Goal: Transaction & Acquisition: Download file/media

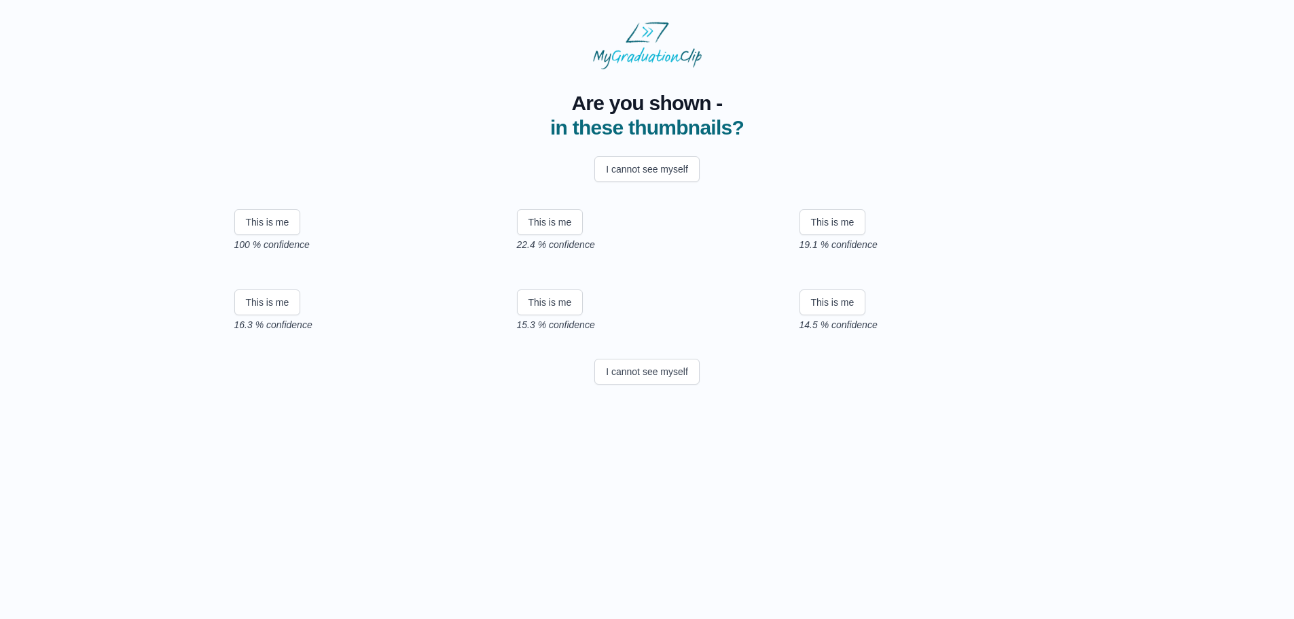
scroll to position [86, 0]
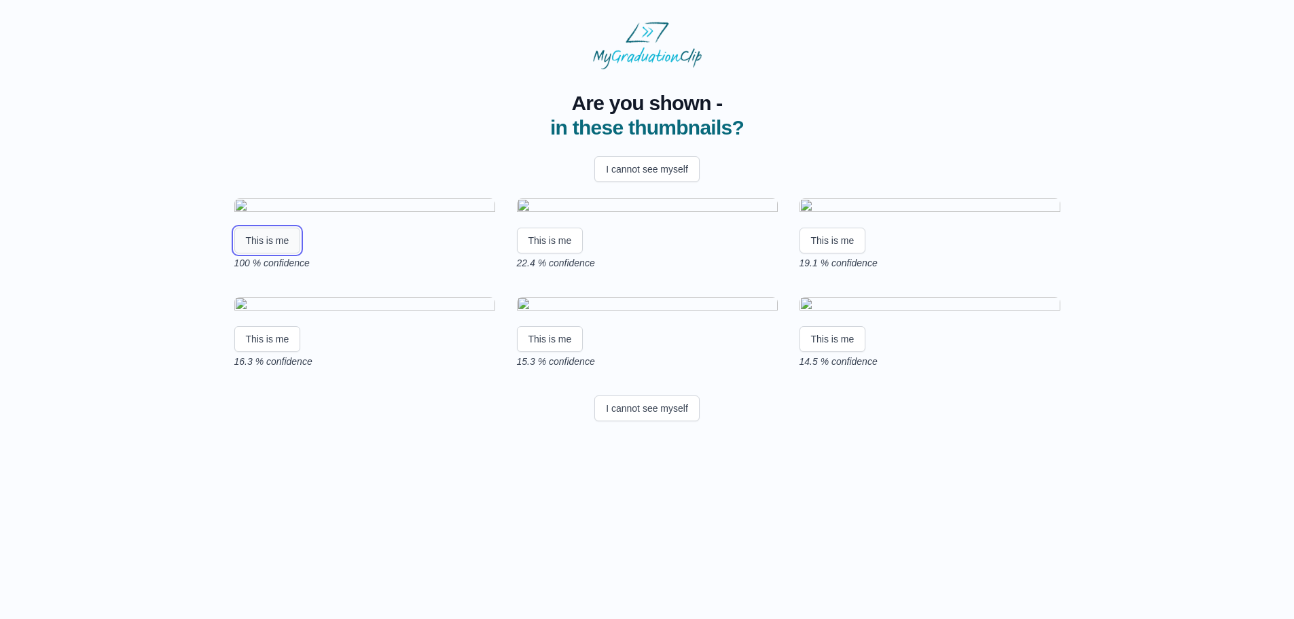
click at [273, 253] on button "This is me" at bounding box center [267, 241] width 67 height 26
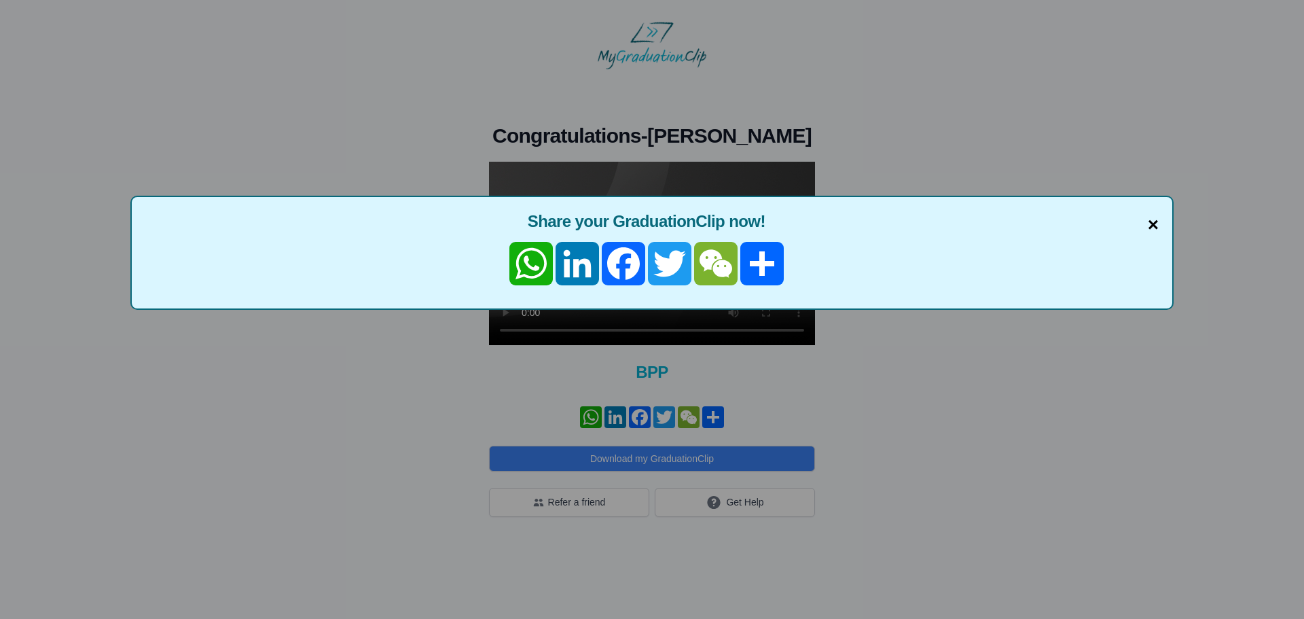
click at [1155, 227] on span "×" at bounding box center [1153, 225] width 11 height 29
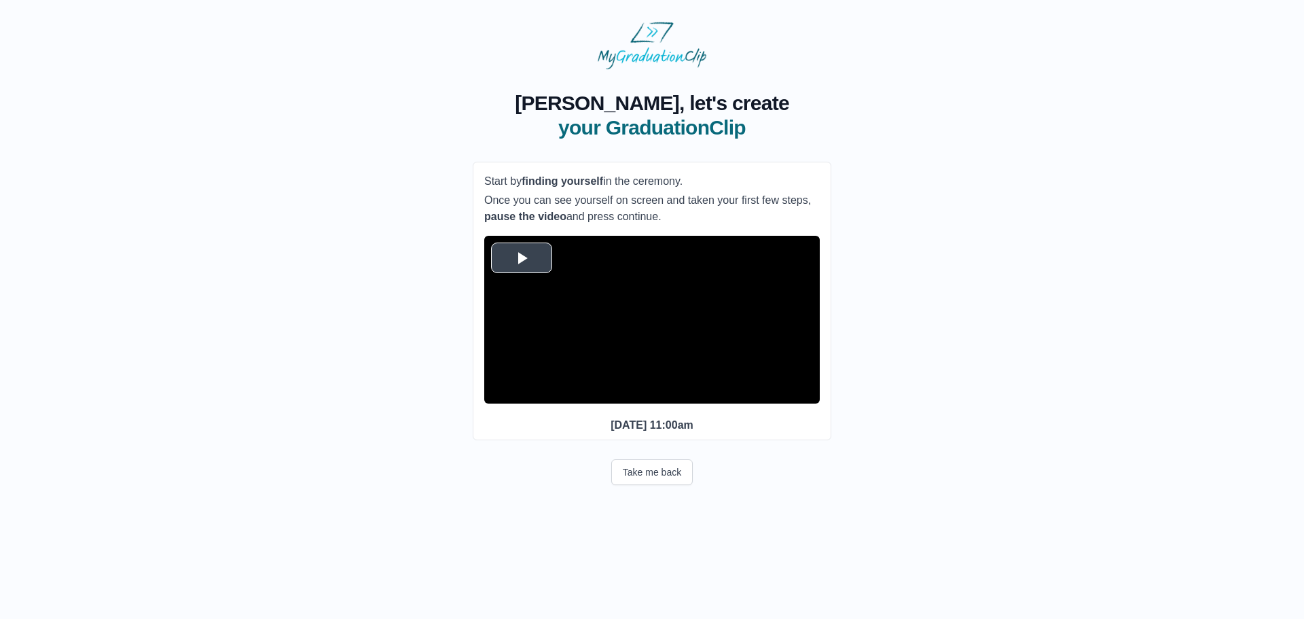
click at [522, 257] on span "Video Player" at bounding box center [522, 257] width 0 height 0
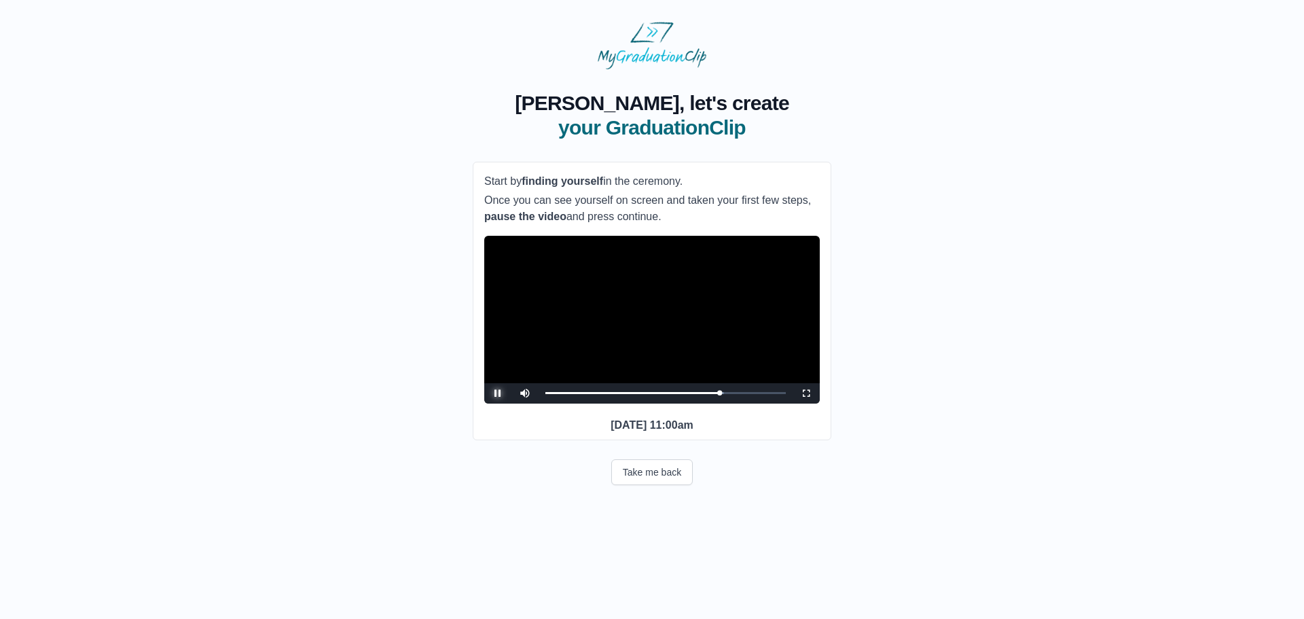
click at [498, 393] on span "Video Player" at bounding box center [498, 393] width 0 height 0
drag, startPoint x: 721, startPoint y: 412, endPoint x: 698, endPoint y: 413, distance: 22.4
click at [698, 395] on div "39:54 Progress : 0%" at bounding box center [632, 392] width 175 height 3
drag, startPoint x: 698, startPoint y: 413, endPoint x: 681, endPoint y: 414, distance: 17.0
click at [681, 395] on div "35:04 Progress : 0%" at bounding box center [621, 392] width 153 height 3
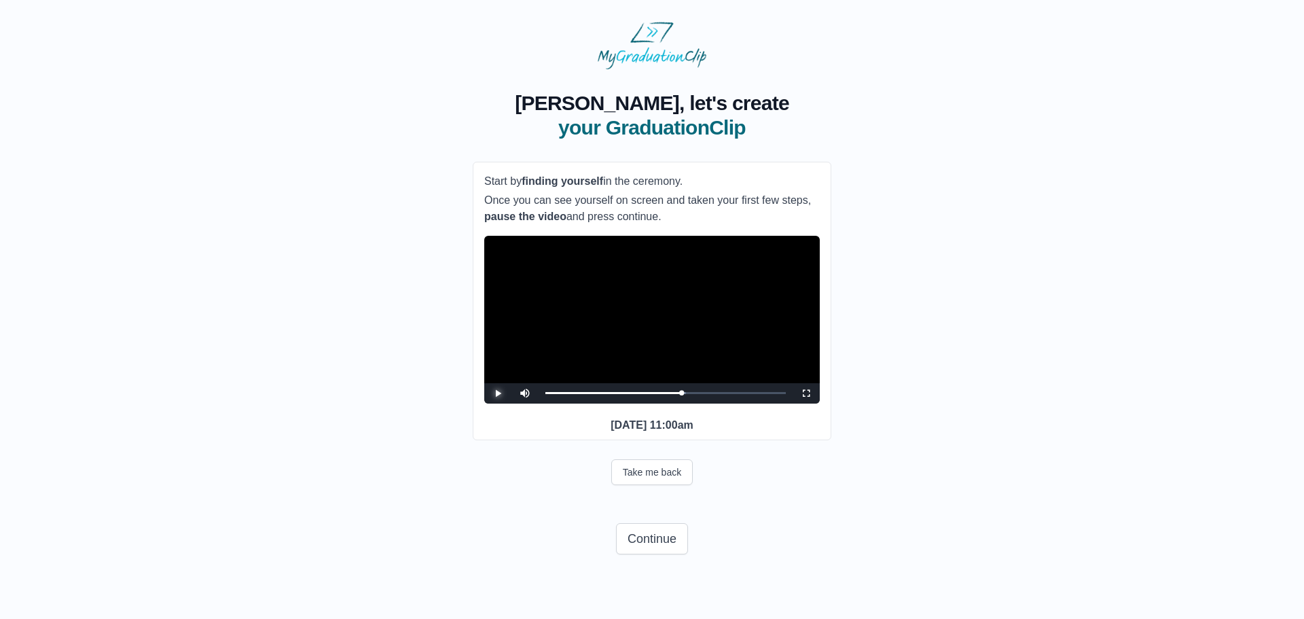
click at [498, 393] on span "Video Player" at bounding box center [498, 393] width 0 height 0
click at [682, 395] on div "32:16 Progress : 0%" at bounding box center [613, 392] width 137 height 3
click at [686, 395] on div "32:16 Progress : 0%" at bounding box center [615, 392] width 141 height 3
click at [690, 395] on div "33:12 Progress : 0%" at bounding box center [617, 392] width 145 height 3
click at [698, 403] on div "Loaded : 0% 35:04 33:50 Progress : 0%" at bounding box center [666, 393] width 254 height 20
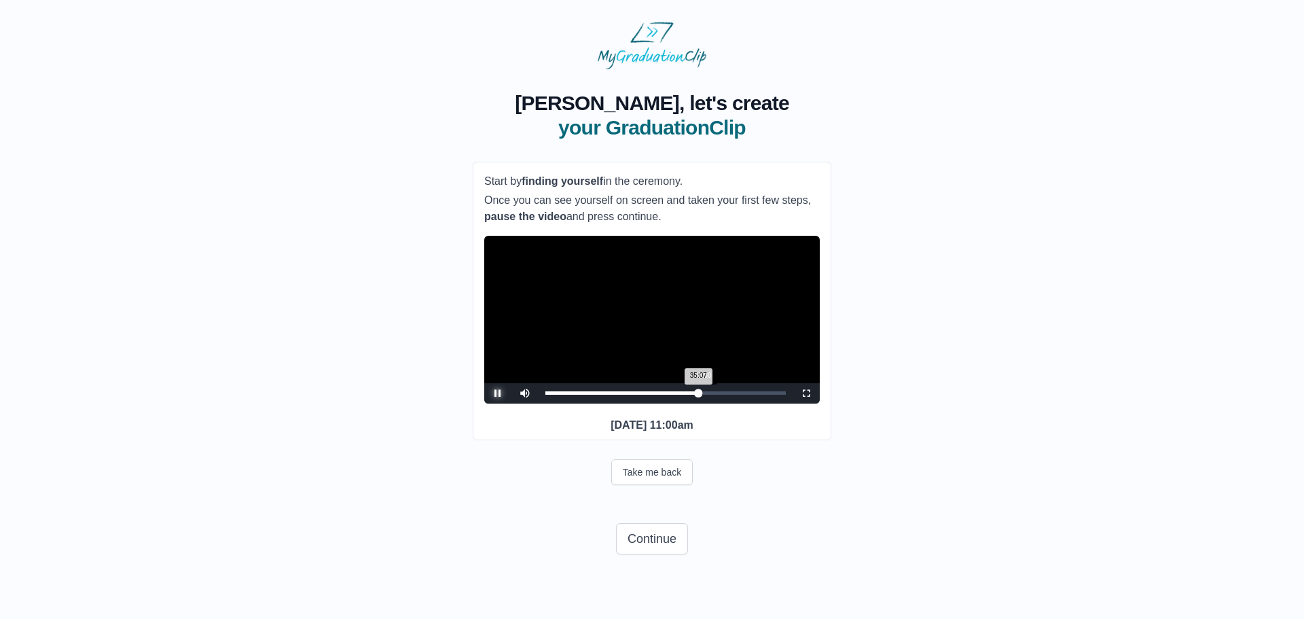
click at [698, 395] on div "35:07 Progress : 0%" at bounding box center [621, 392] width 153 height 3
click at [702, 395] on div "36:01 Progress : 0%" at bounding box center [623, 392] width 157 height 3
click at [714, 395] on div "38:48" at bounding box center [714, 392] width 1 height 3
click at [721, 395] on div "Loaded : 0% 40:13 38:52 Progress : 0%" at bounding box center [665, 392] width 240 height 3
click at [722, 395] on div "40:31 Progress : 0%" at bounding box center [633, 392] width 177 height 3
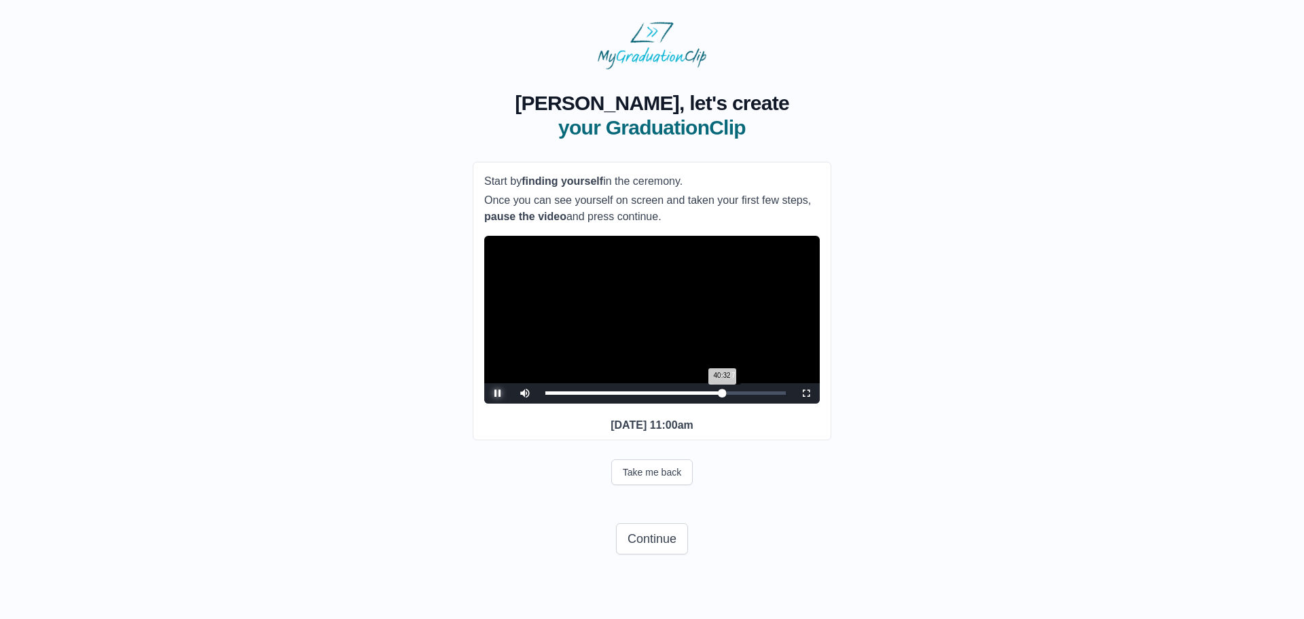
click at [722, 395] on div "40:32 Progress : 0%" at bounding box center [633, 392] width 177 height 3
click at [732, 403] on div "Loaded : 0% 42:52 42:52 Progress : 0%" at bounding box center [666, 393] width 254 height 20
click at [732, 395] on div "42:53 Progress : 0%" at bounding box center [638, 392] width 187 height 3
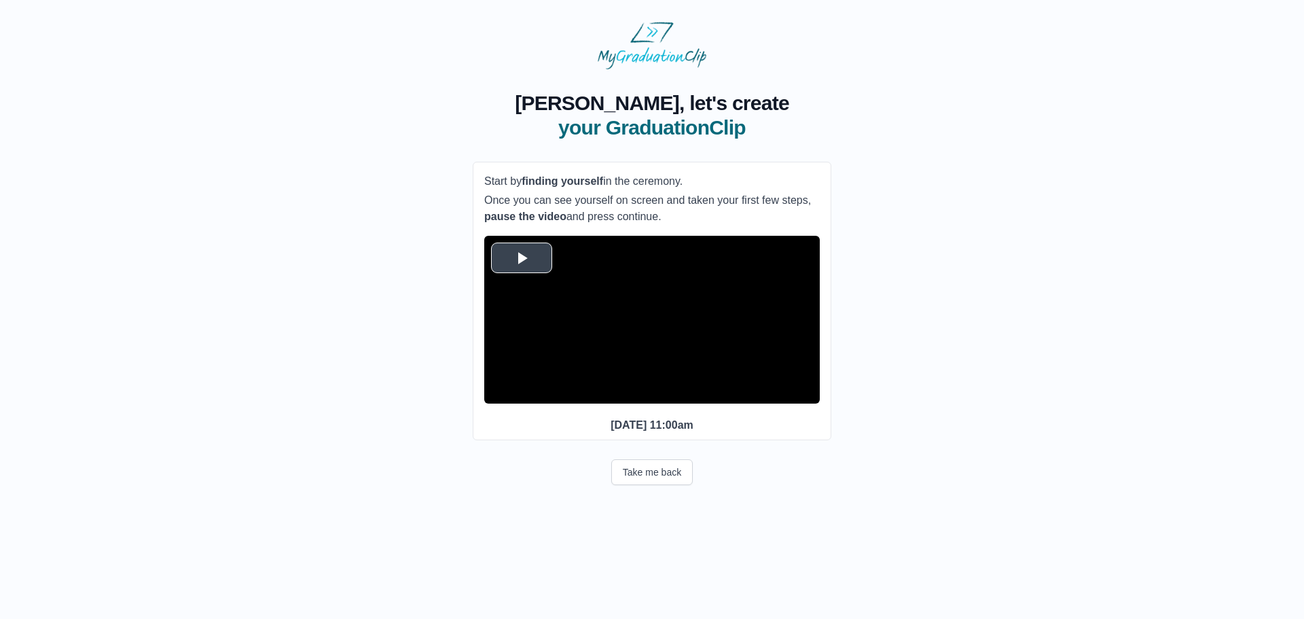
click at [522, 257] on span "Video Player" at bounding box center [522, 257] width 0 height 0
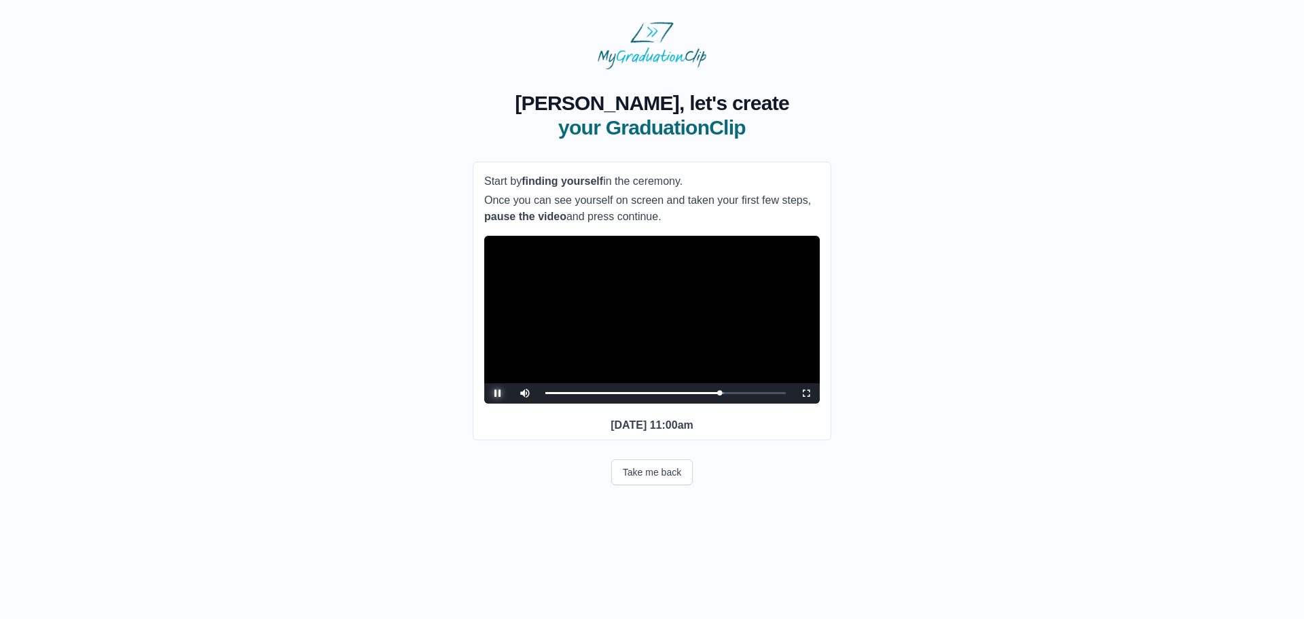
click at [498, 393] on span "Video Player" at bounding box center [498, 393] width 0 height 0
click at [666, 554] on button "Continue" at bounding box center [652, 538] width 72 height 31
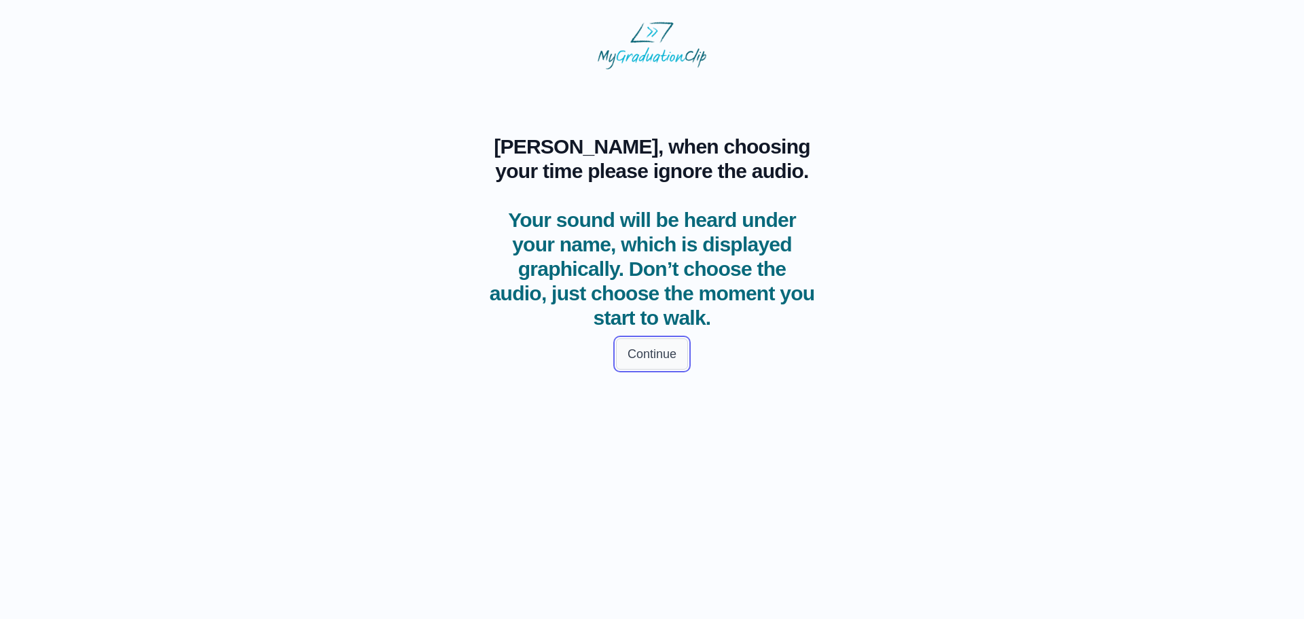
click at [630, 356] on button "Continue" at bounding box center [652, 353] width 72 height 31
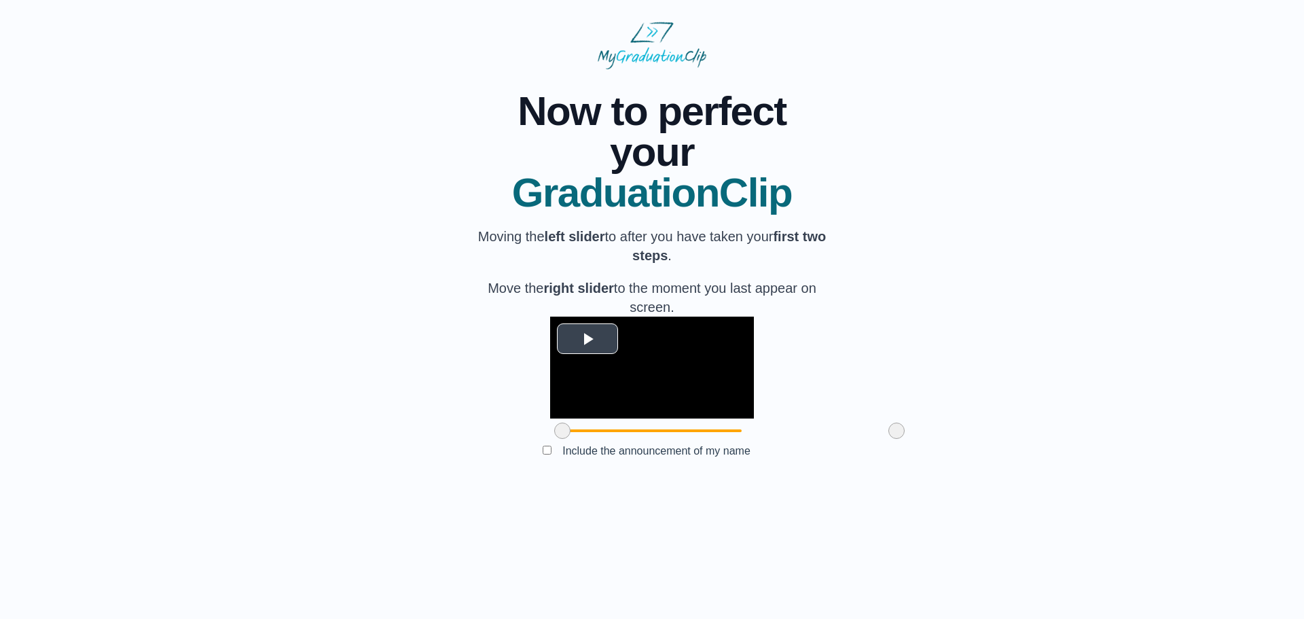
click at [587, 338] on span "Video Player" at bounding box center [587, 338] width 0 height 0
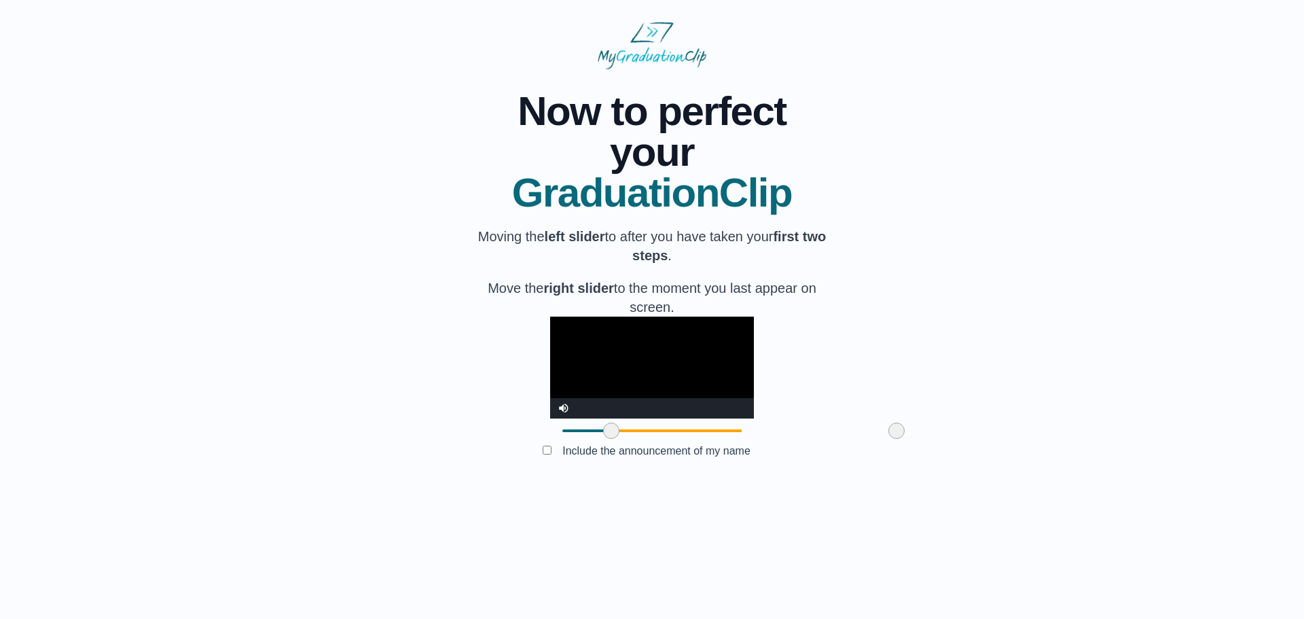
drag, startPoint x: 490, startPoint y: 534, endPoint x: 539, endPoint y: 532, distance: 48.9
click at [603, 439] on span at bounding box center [611, 430] width 16 height 16
drag, startPoint x: 532, startPoint y: 528, endPoint x: 492, endPoint y: 531, distance: 40.9
click at [562, 439] on span at bounding box center [570, 430] width 16 height 16
click at [550, 418] on video "Video Player" at bounding box center [652, 367] width 204 height 102
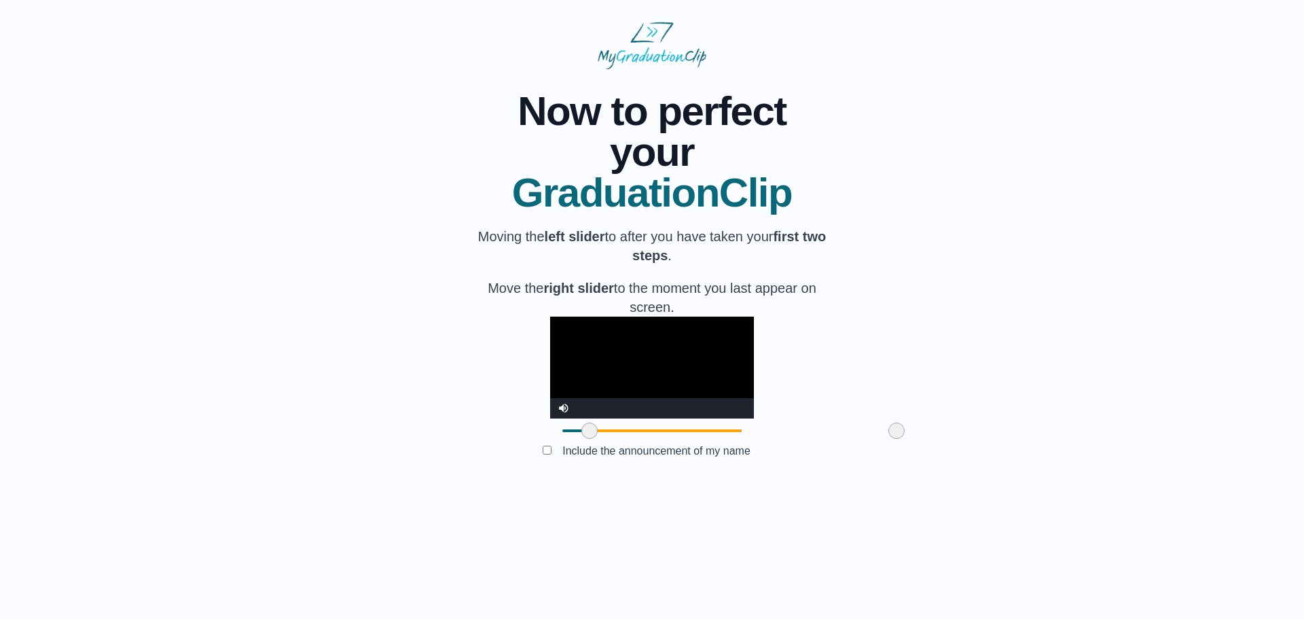
drag, startPoint x: 492, startPoint y: 530, endPoint x: 511, endPoint y: 530, distance: 19.0
click at [581, 439] on span at bounding box center [589, 430] width 16 height 16
click at [577, 418] on video "Video Player" at bounding box center [652, 367] width 204 height 102
drag, startPoint x: 819, startPoint y: 532, endPoint x: 693, endPoint y: 528, distance: 126.4
click at [762, 439] on span at bounding box center [770, 430] width 16 height 16
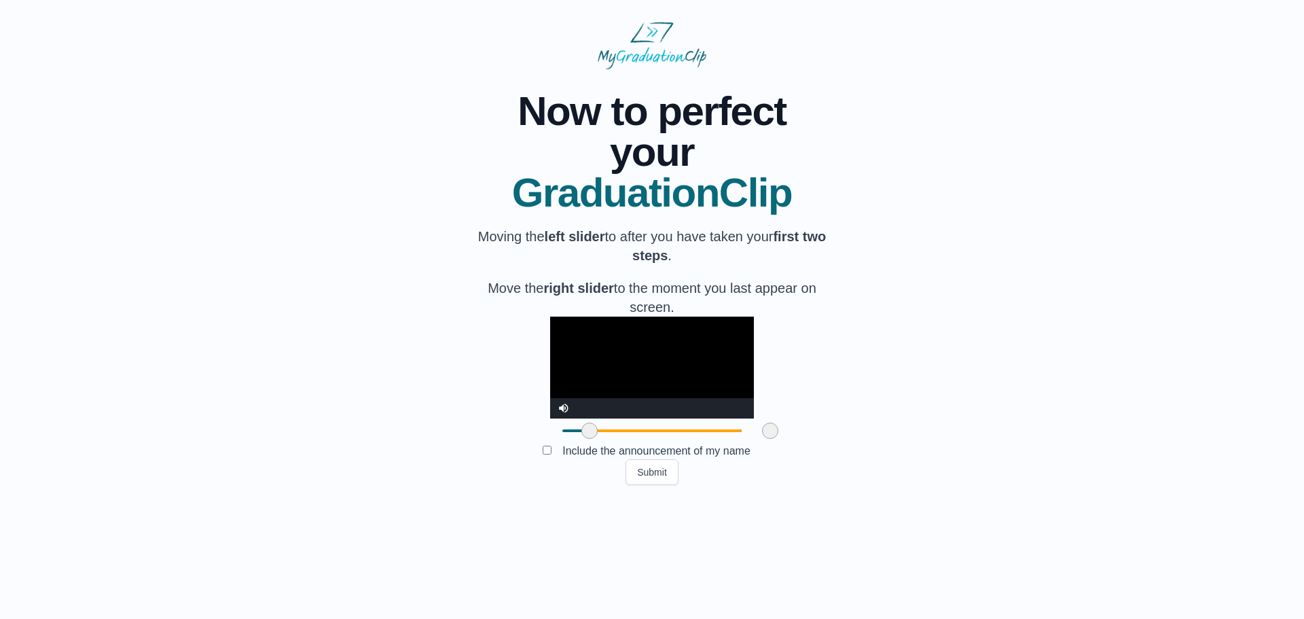
click at [550, 418] on video "Video Player" at bounding box center [652, 367] width 204 height 102
click at [581, 439] on span at bounding box center [589, 430] width 16 height 16
click at [577, 443] on div at bounding box center [589, 430] width 24 height 24
drag, startPoint x: 509, startPoint y: 529, endPoint x: 519, endPoint y: 529, distance: 9.5
click at [591, 439] on span at bounding box center [599, 430] width 16 height 16
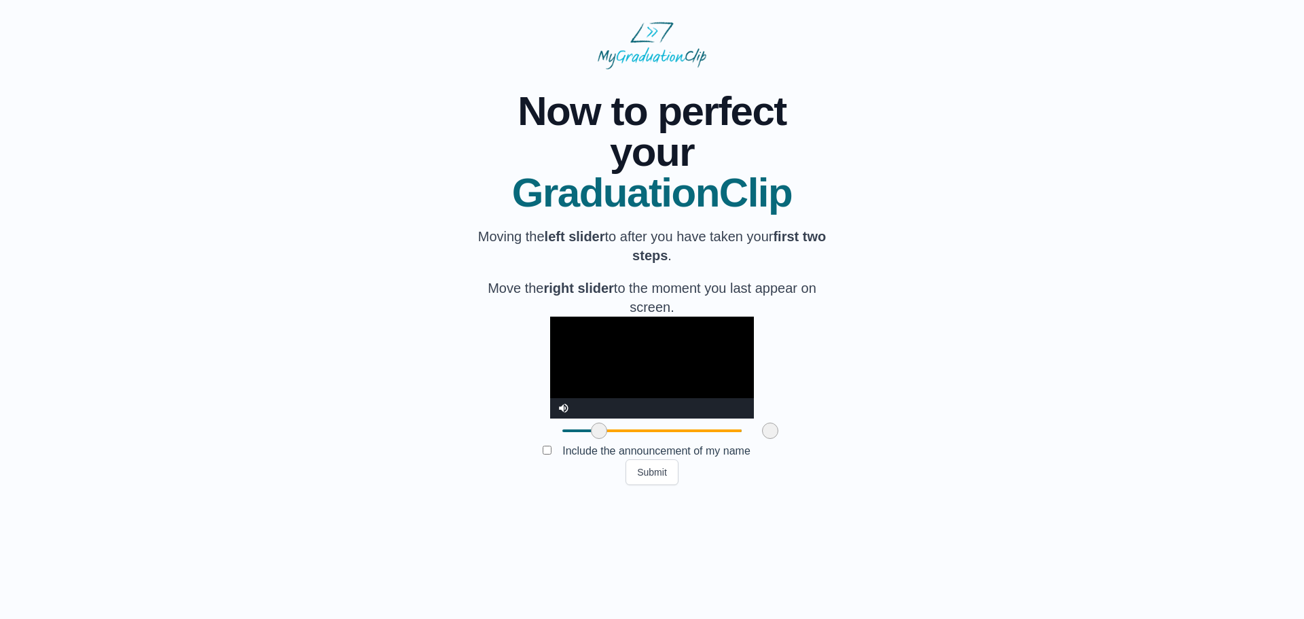
click at [550, 418] on video "Video Player" at bounding box center [652, 367] width 204 height 102
click at [564, 418] on video "Video Player" at bounding box center [652, 367] width 204 height 102
drag, startPoint x: 522, startPoint y: 526, endPoint x: 556, endPoint y: 526, distance: 34.0
click at [625, 439] on span at bounding box center [633, 430] width 16 height 16
click at [557, 418] on video "Video Player" at bounding box center [652, 367] width 204 height 102
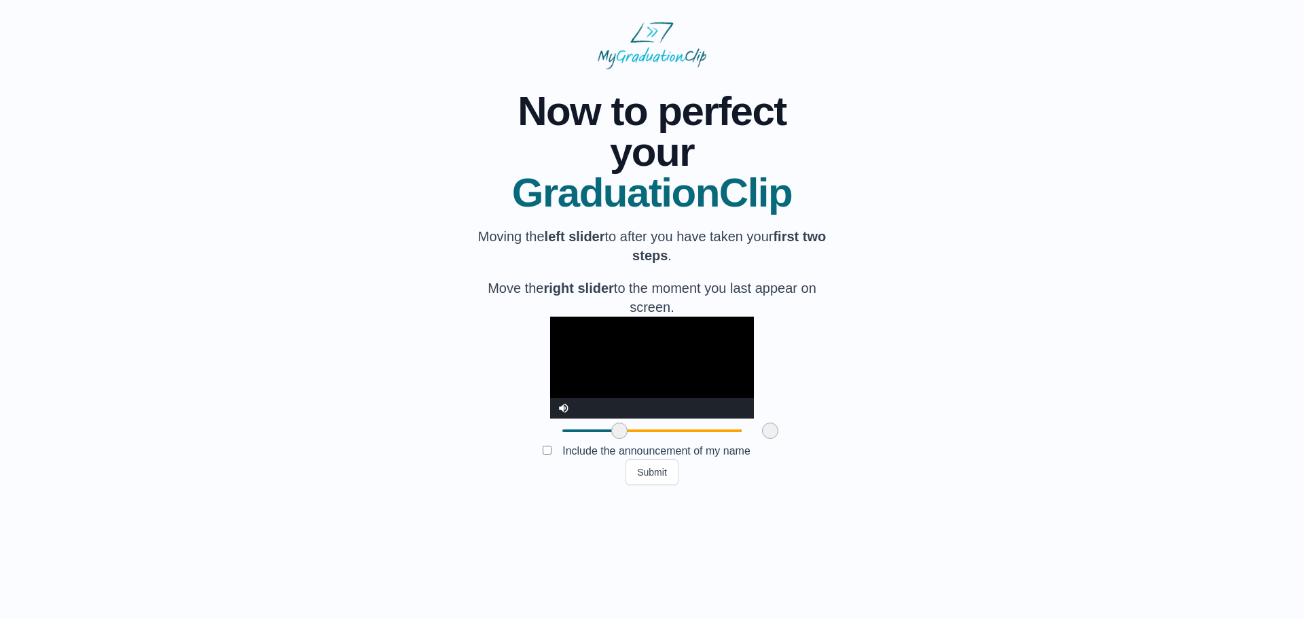
drag, startPoint x: 555, startPoint y: 528, endPoint x: 541, endPoint y: 528, distance: 13.6
click at [611, 439] on span at bounding box center [619, 430] width 16 height 16
click at [617, 439] on span at bounding box center [625, 430] width 16 height 16
click at [571, 418] on video "Video Player" at bounding box center [652, 367] width 204 height 102
click at [620, 439] on span at bounding box center [628, 430] width 16 height 16
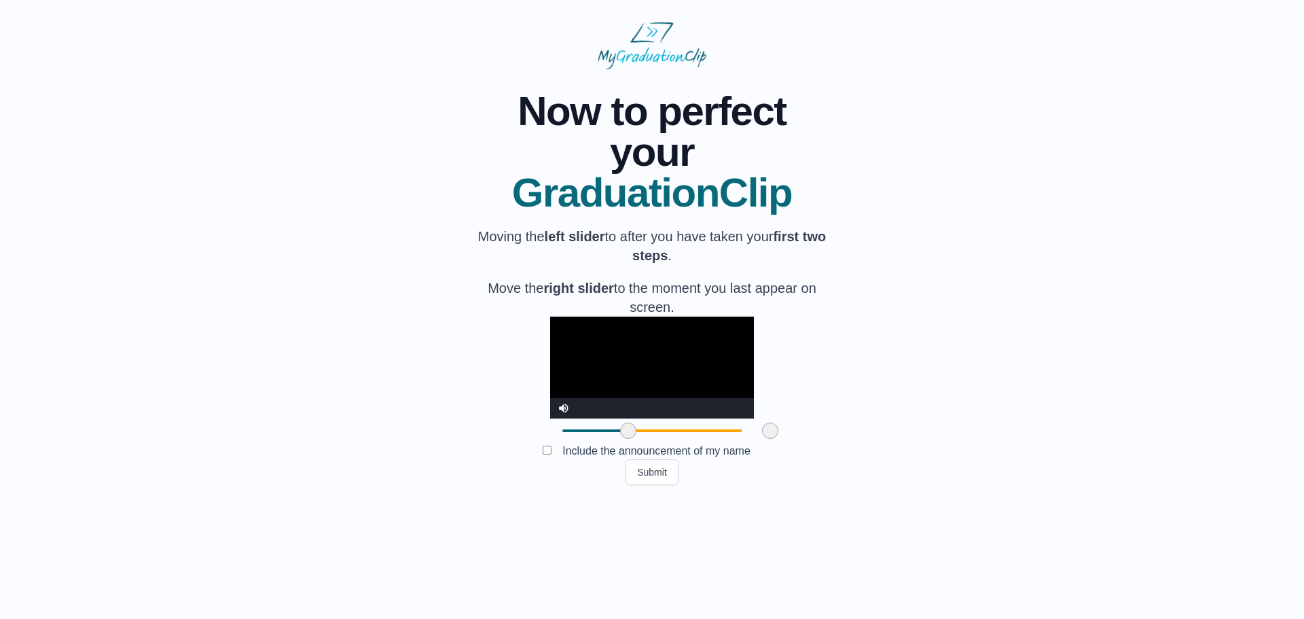
click at [554, 418] on video "Video Player" at bounding box center [652, 367] width 204 height 102
click at [617, 439] on span at bounding box center [625, 430] width 16 height 16
click at [564, 418] on video "Video Player" at bounding box center [652, 367] width 204 height 102
drag, startPoint x: 548, startPoint y: 529, endPoint x: 492, endPoint y: 528, distance: 56.4
click at [560, 439] on span at bounding box center [568, 430] width 16 height 16
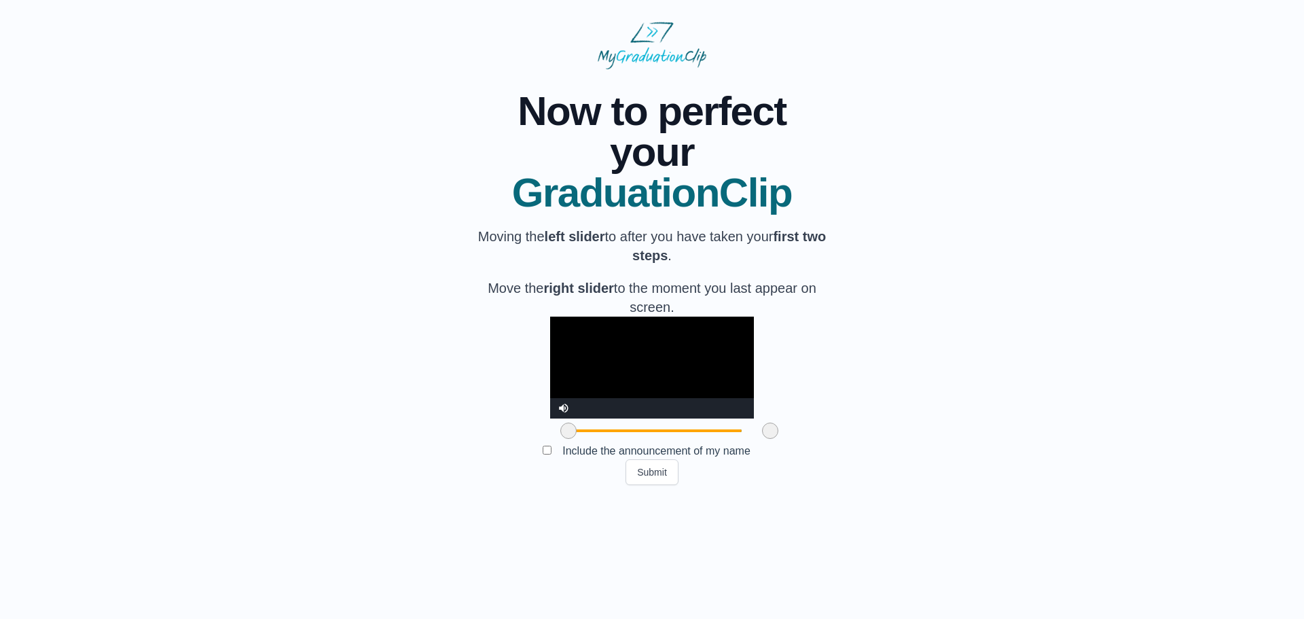
click at [556, 418] on video "Video Player" at bounding box center [652, 367] width 204 height 102
drag, startPoint x: 491, startPoint y: 534, endPoint x: 549, endPoint y: 532, distance: 57.8
click at [618, 439] on span at bounding box center [626, 430] width 16 height 16
click at [565, 418] on video "Video Player" at bounding box center [652, 367] width 204 height 102
drag, startPoint x: 549, startPoint y: 533, endPoint x: 575, endPoint y: 531, distance: 25.2
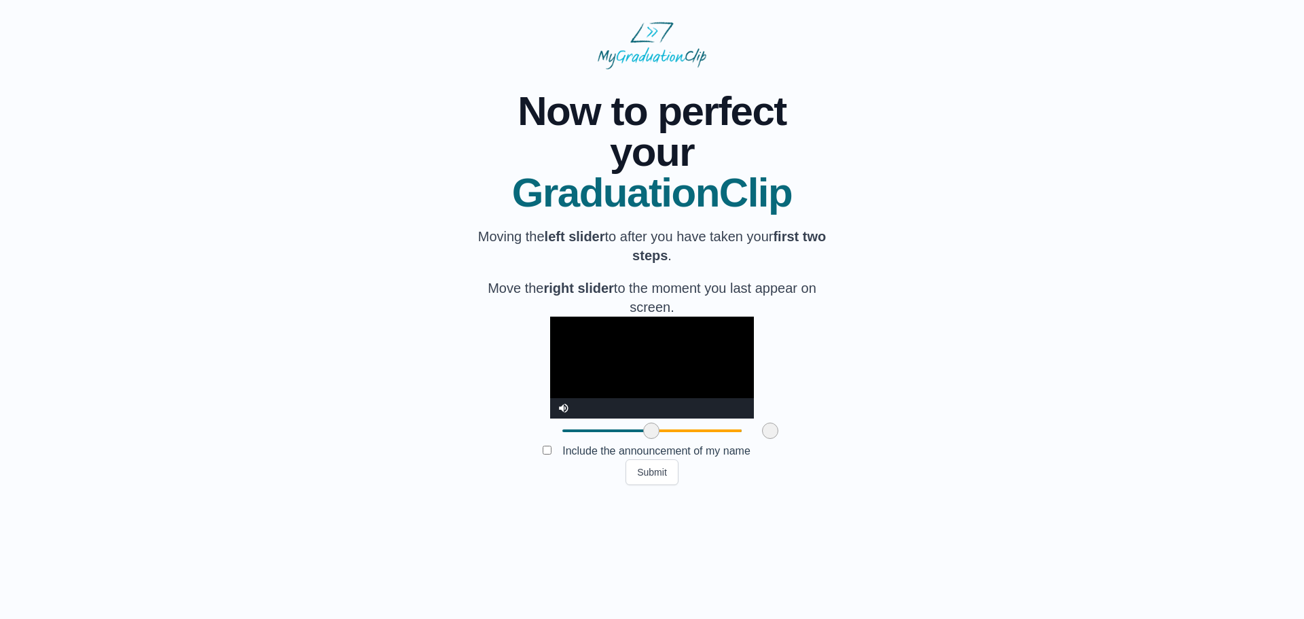
click at [643, 439] on span at bounding box center [651, 430] width 16 height 16
click at [574, 418] on video "Video Player" at bounding box center [652, 367] width 204 height 102
click at [582, 418] on video "Video Player" at bounding box center [652, 367] width 204 height 102
click at [642, 439] on span at bounding box center [650, 430] width 16 height 16
click at [585, 418] on video "Video Player" at bounding box center [652, 367] width 204 height 102
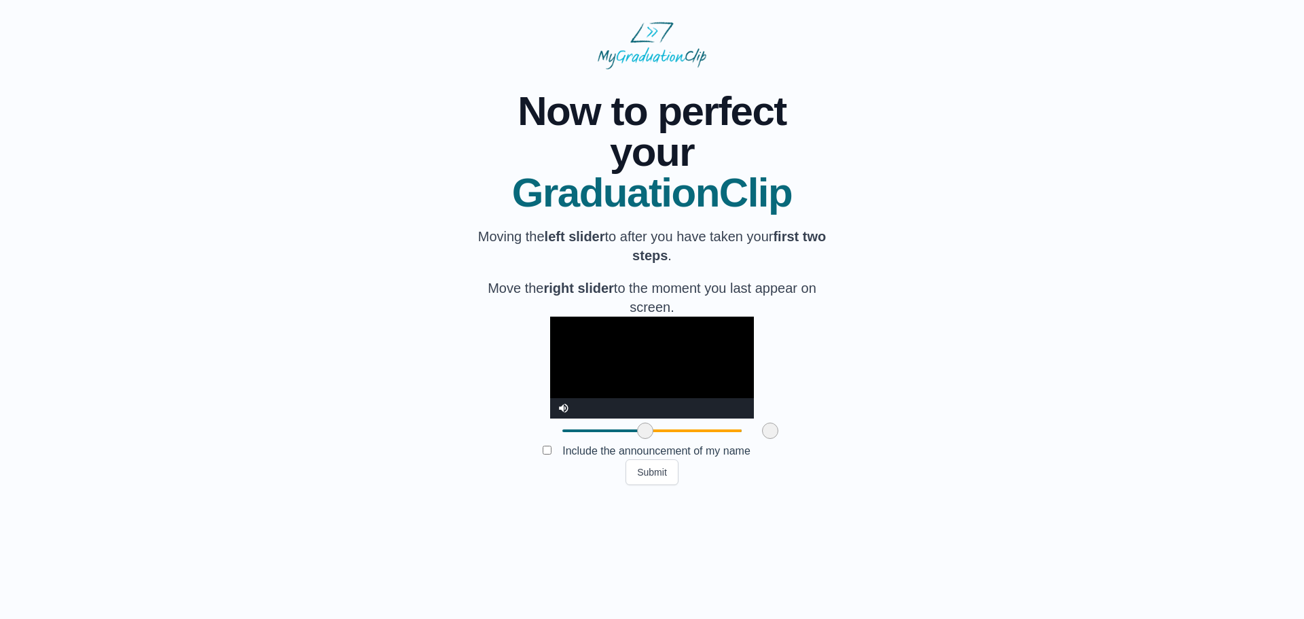
click at [637, 439] on span at bounding box center [645, 430] width 16 height 16
click at [632, 439] on span at bounding box center [640, 430] width 16 height 16
click at [600, 418] on video "Video Player" at bounding box center [652, 367] width 204 height 102
click at [573, 418] on video "Video Player" at bounding box center [652, 367] width 204 height 102
drag, startPoint x: 690, startPoint y: 526, endPoint x: 676, endPoint y: 527, distance: 13.6
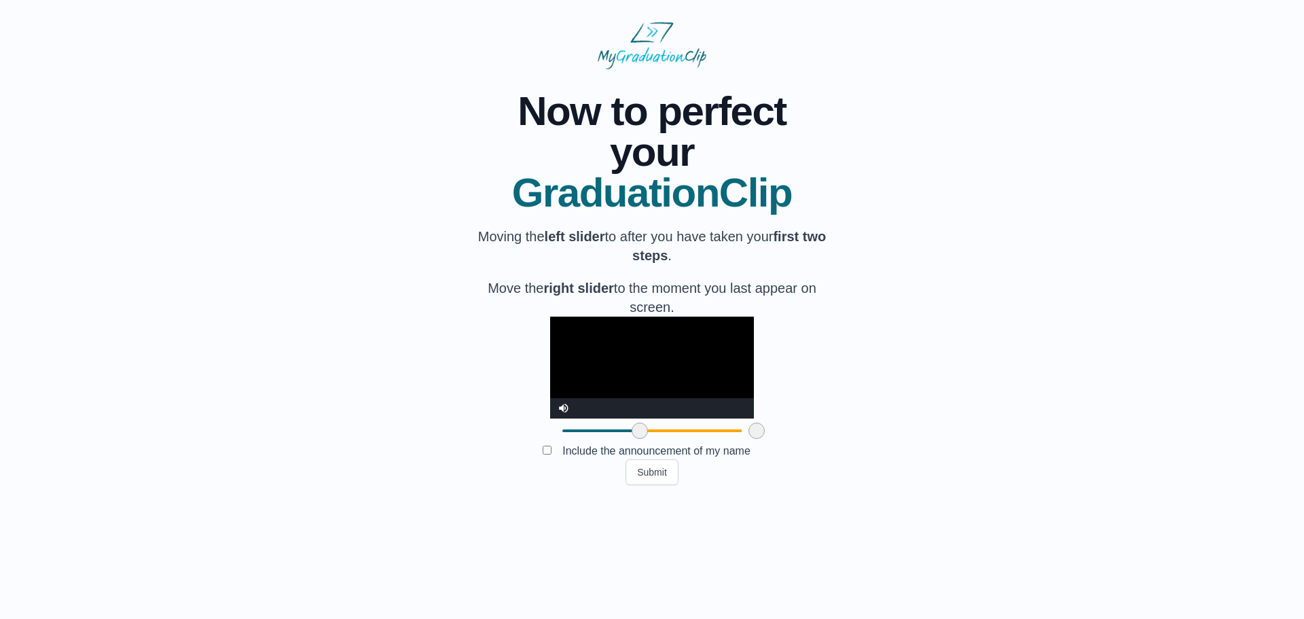
click at [748, 439] on span at bounding box center [756, 430] width 16 height 16
click at [590, 418] on video "Video Player" at bounding box center [652, 367] width 204 height 102
drag, startPoint x: 678, startPoint y: 529, endPoint x: 670, endPoint y: 530, distance: 8.2
click at [740, 439] on span at bounding box center [748, 430] width 16 height 16
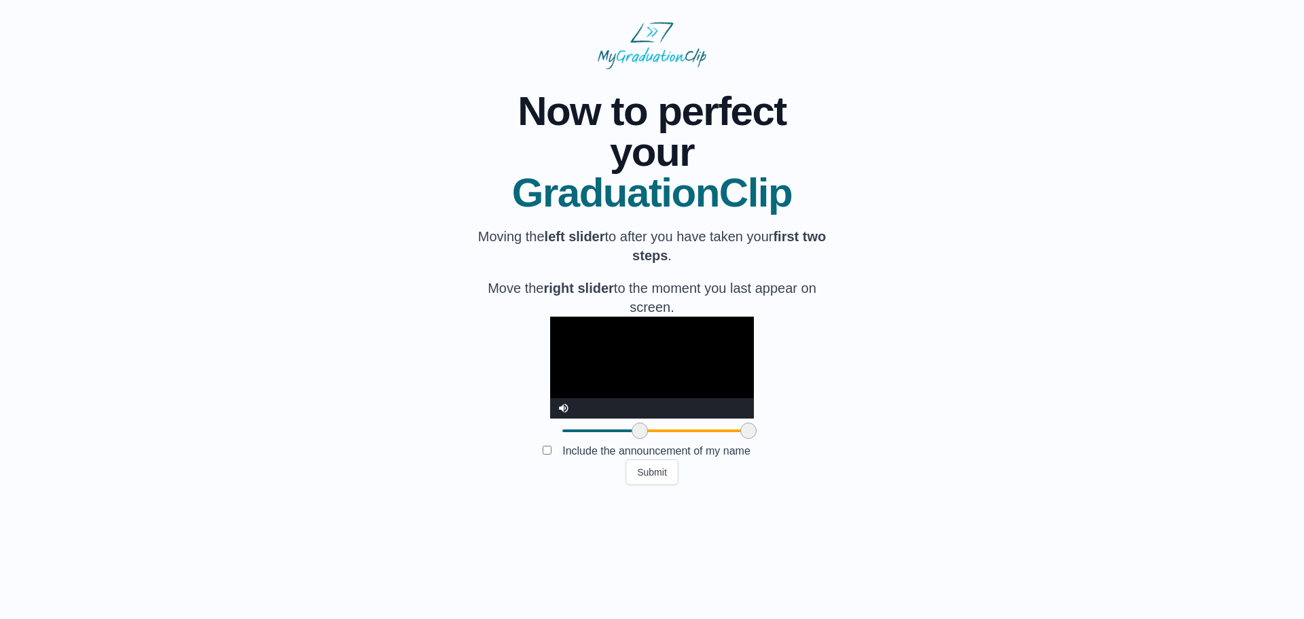
click at [640, 432] on span at bounding box center [694, 430] width 109 height 3
click at [550, 418] on video "Video Player" at bounding box center [652, 367] width 204 height 102
drag, startPoint x: 670, startPoint y: 530, endPoint x: 689, endPoint y: 532, distance: 19.8
click at [760, 439] on span at bounding box center [768, 430] width 16 height 16
click at [763, 439] on span at bounding box center [771, 430] width 16 height 16
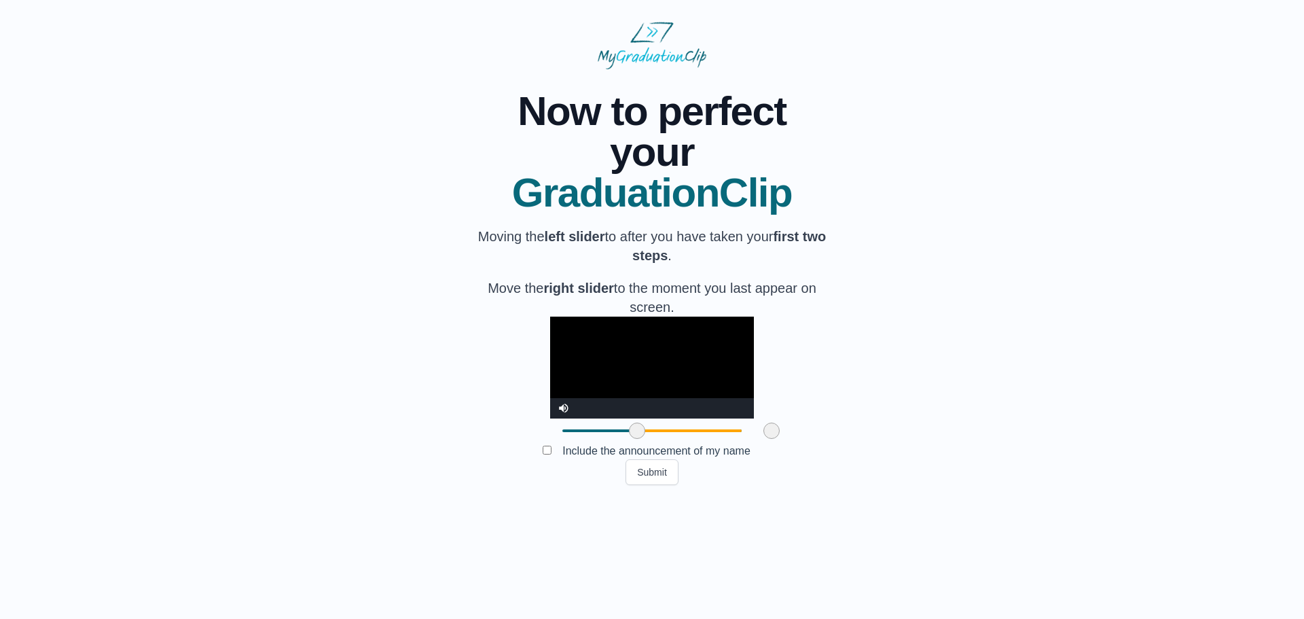
click at [629, 439] on span at bounding box center [637, 430] width 16 height 16
drag, startPoint x: 560, startPoint y: 527, endPoint x: 575, endPoint y: 529, distance: 15.1
click at [644, 439] on span at bounding box center [652, 430] width 16 height 16
click at [550, 418] on video "Video Player" at bounding box center [652, 367] width 204 height 102
click at [640, 439] on span at bounding box center [648, 430] width 16 height 16
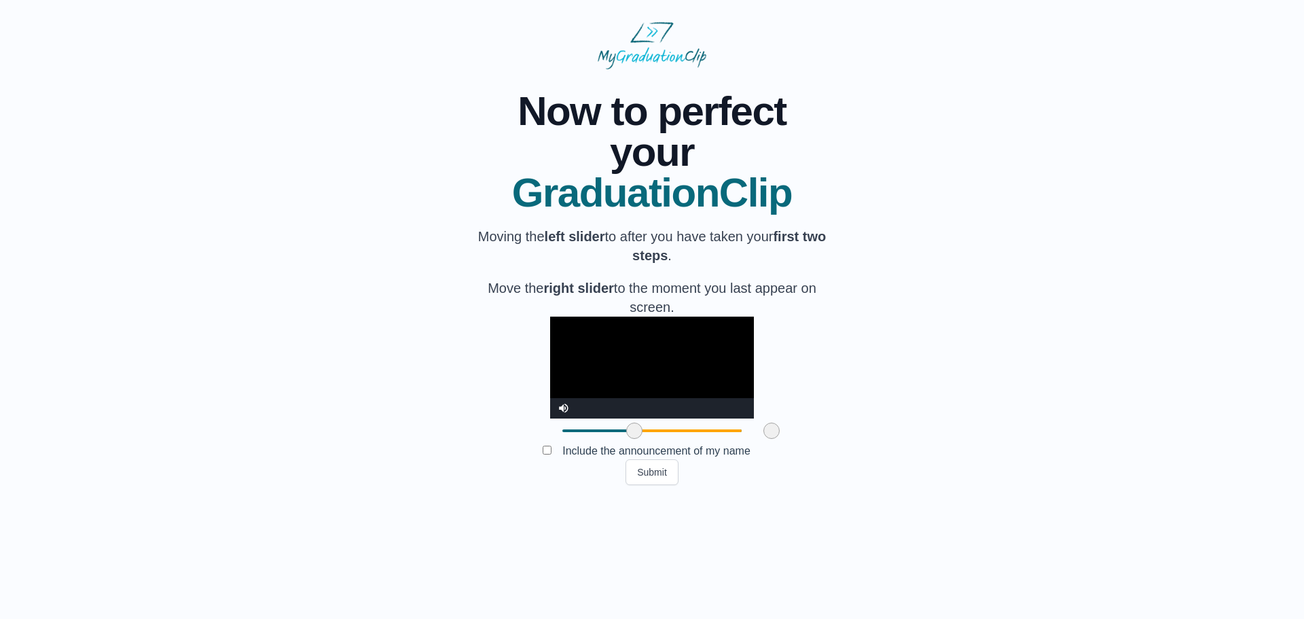
drag, startPoint x: 570, startPoint y: 530, endPoint x: 557, endPoint y: 530, distance: 13.6
click at [626, 439] on span at bounding box center [634, 430] width 16 height 16
click at [592, 418] on video "Video Player" at bounding box center [652, 367] width 204 height 102
drag, startPoint x: 556, startPoint y: 530, endPoint x: 546, endPoint y: 530, distance: 10.2
click at [616, 439] on span at bounding box center [624, 430] width 16 height 16
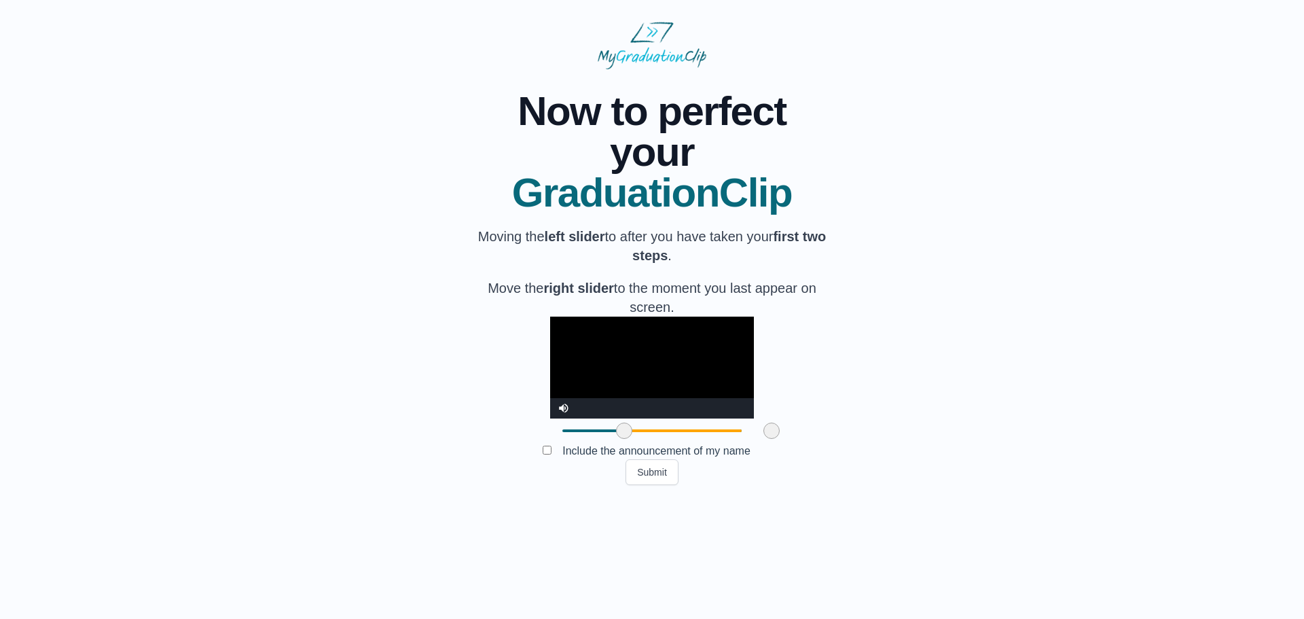
click at [587, 418] on video "Video Player" at bounding box center [652, 367] width 204 height 102
click at [609, 439] on span at bounding box center [617, 430] width 16 height 16
click at [590, 418] on video "Video Player" at bounding box center [652, 367] width 204 height 102
click at [606, 439] on span at bounding box center [614, 430] width 16 height 16
click at [611, 439] on span at bounding box center [619, 430] width 16 height 16
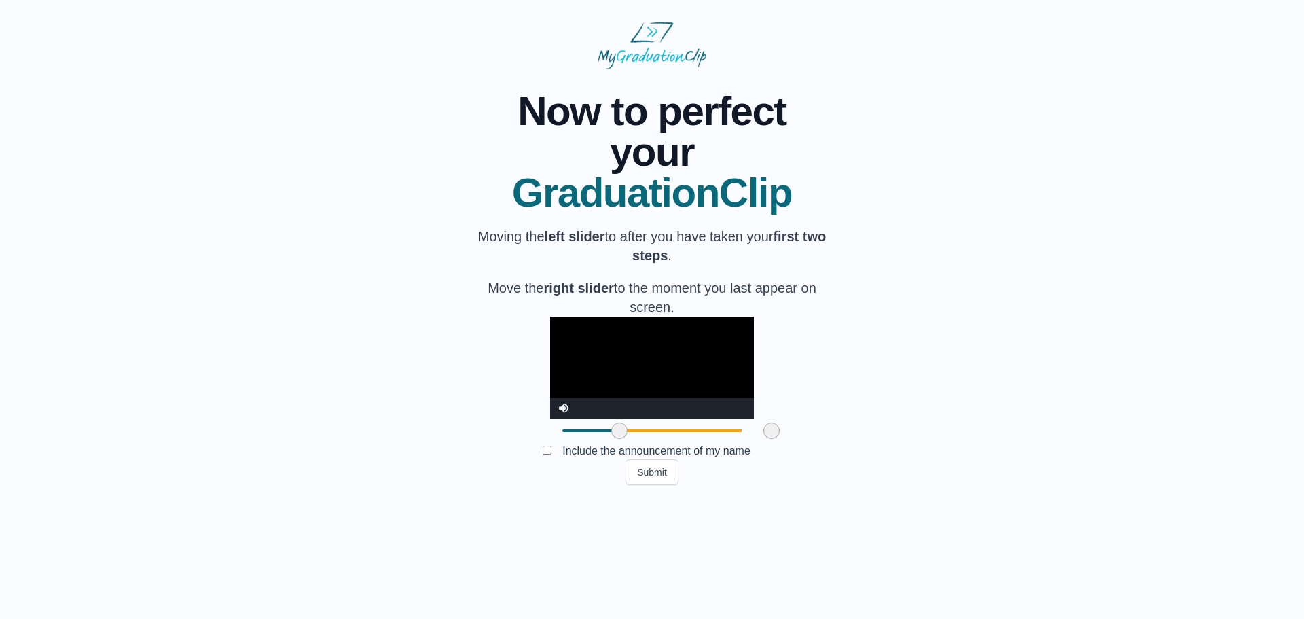
click at [600, 418] on video "Video Player" at bounding box center [652, 367] width 204 height 102
click at [615, 439] on span at bounding box center [623, 430] width 16 height 16
click at [573, 418] on video "Video Player" at bounding box center [652, 367] width 204 height 102
click at [640, 485] on button "Submit" at bounding box center [652, 472] width 53 height 26
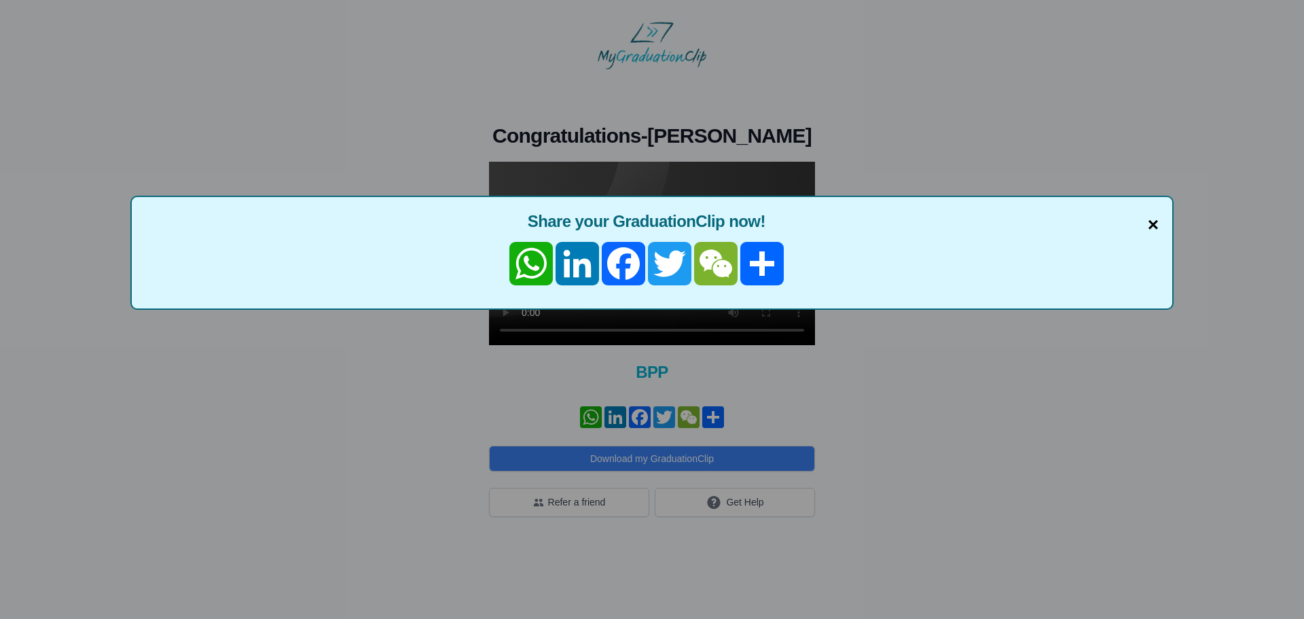
click at [1155, 221] on span "×" at bounding box center [1153, 225] width 11 height 29
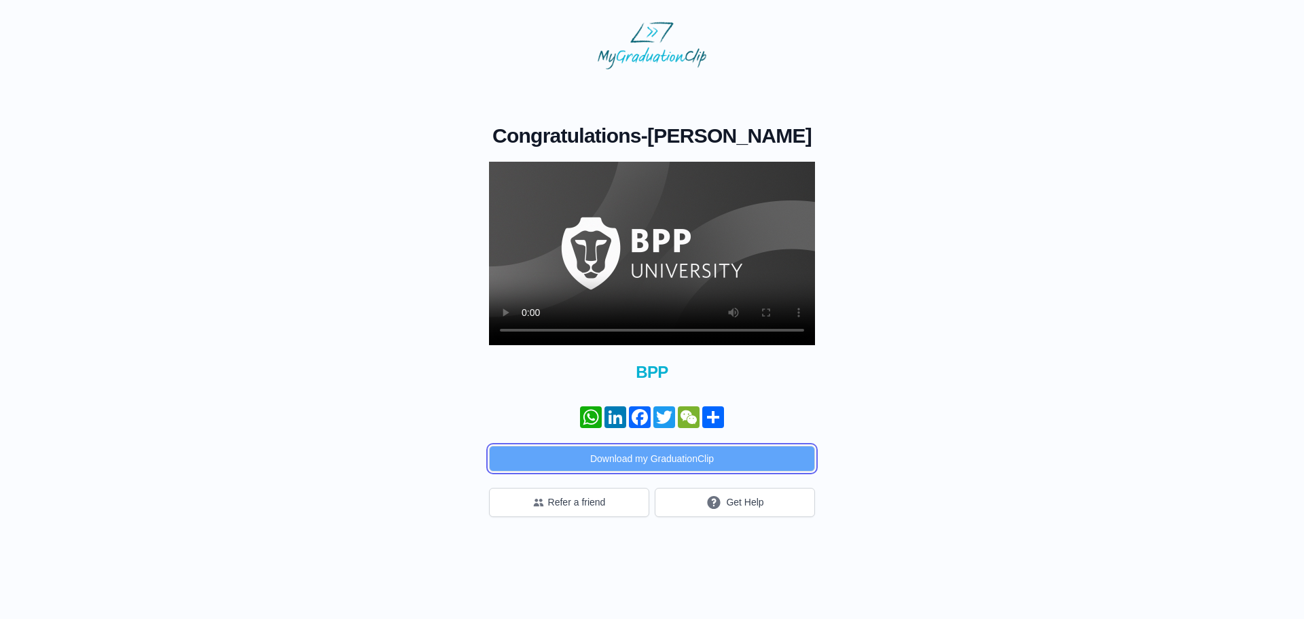
click at [651, 471] on button "Download my GraduationClip" at bounding box center [652, 459] width 326 height 26
click at [382, 272] on div "Congratulations - [PERSON_NAME] × Share your GraduationClip now! WhatsApp Linke…" at bounding box center [652, 293] width 1261 height 448
